Goal: Navigation & Orientation: Find specific page/section

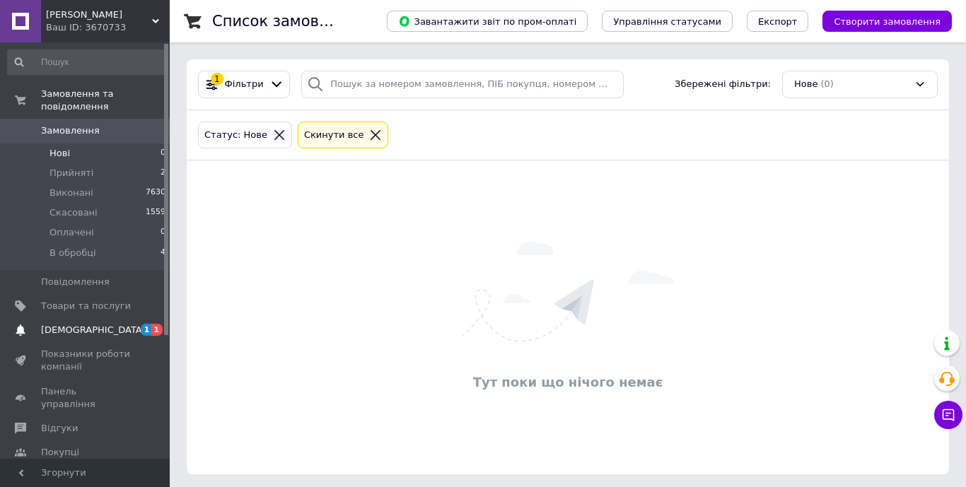
click at [68, 329] on span "[DEMOGRAPHIC_DATA]" at bounding box center [93, 330] width 105 height 13
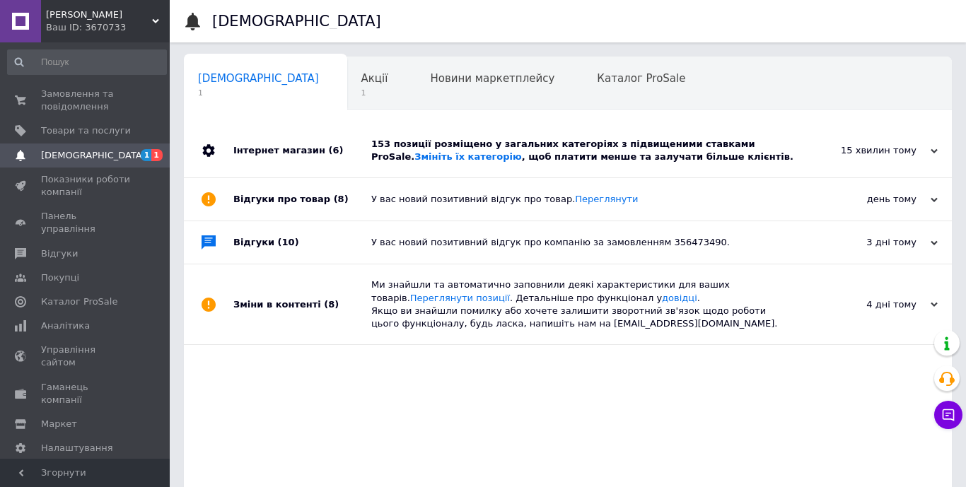
click at [520, 151] on div "153 позиції розміщено у загальних категоріях з підвищеними ставками ProSale. Зм…" at bounding box center [583, 150] width 425 height 25
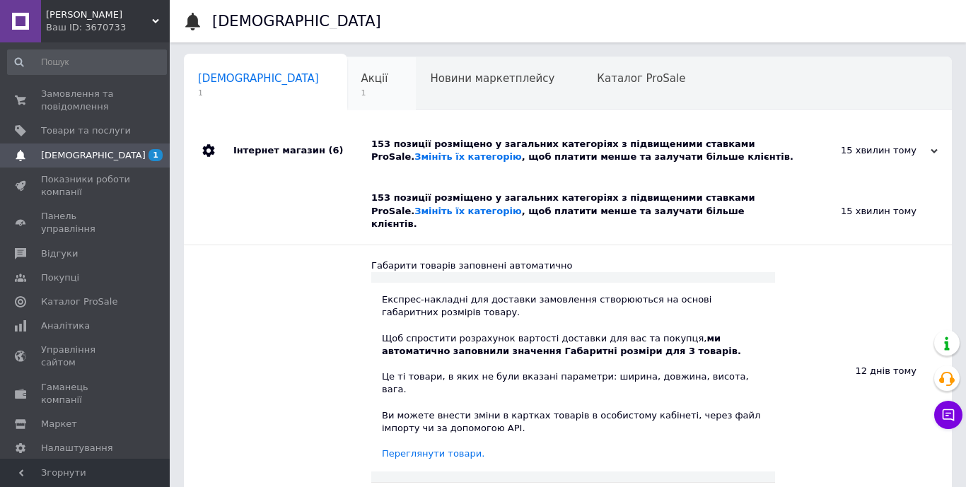
click at [361, 75] on span "Акції" at bounding box center [374, 78] width 27 height 13
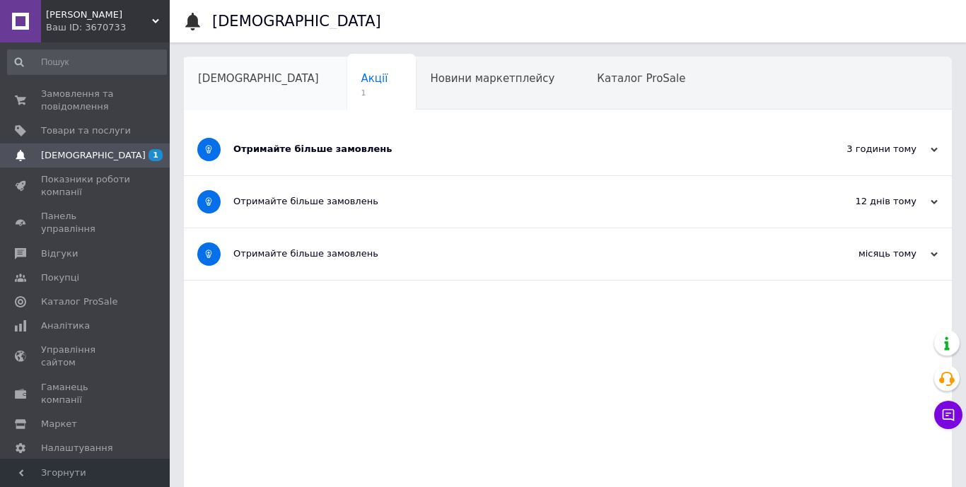
click at [217, 80] on span "[DEMOGRAPHIC_DATA]" at bounding box center [258, 78] width 121 height 13
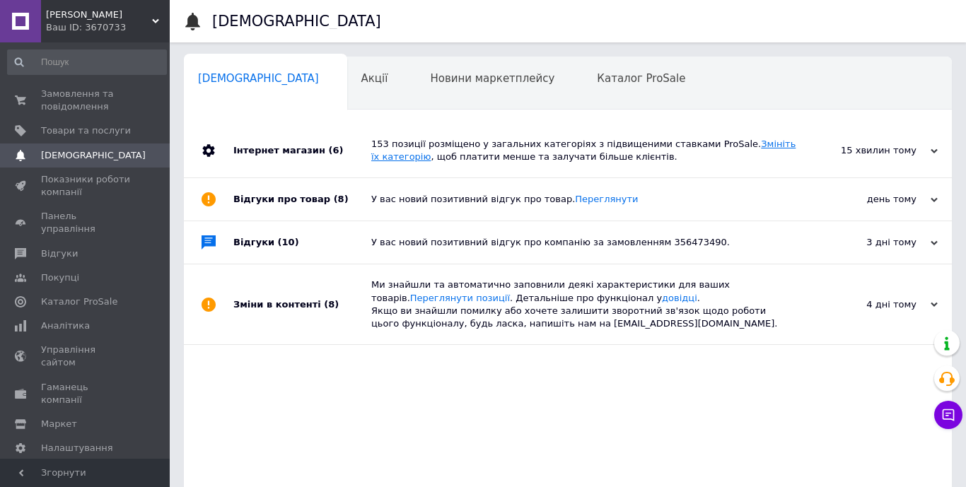
click at [746, 140] on link "Змініть їх категорію" at bounding box center [583, 150] width 424 height 23
